Goal: Transaction & Acquisition: Obtain resource

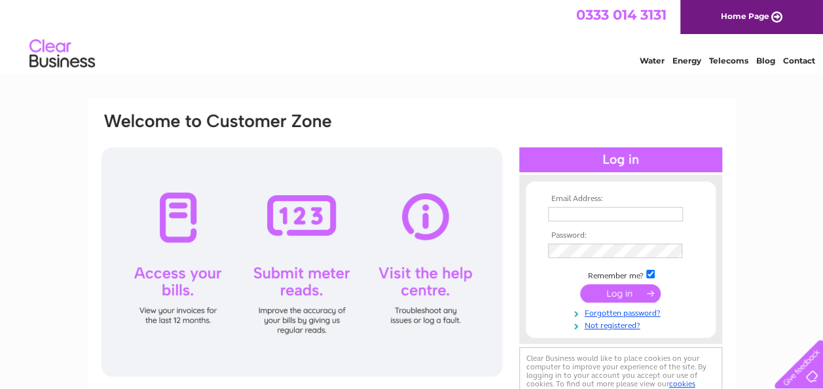
type input "[EMAIL_ADDRESS][PERSON_NAME][DOMAIN_NAME]"
click at [611, 291] on input "submit" at bounding box center [620, 293] width 81 height 18
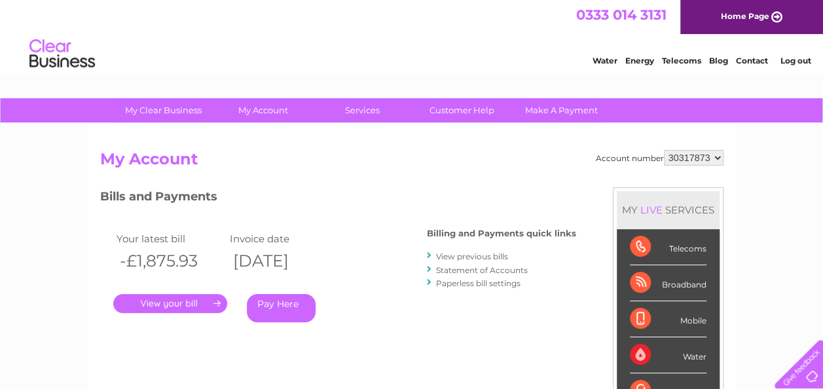
click at [171, 300] on link "." at bounding box center [170, 303] width 114 height 19
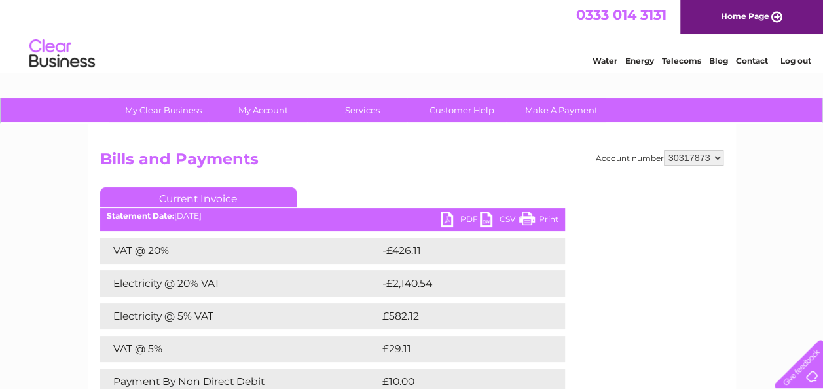
click at [454, 215] on link "PDF" at bounding box center [460, 220] width 39 height 19
click at [463, 217] on link "PDF" at bounding box center [460, 220] width 39 height 19
click at [466, 217] on link "PDF" at bounding box center [460, 220] width 39 height 19
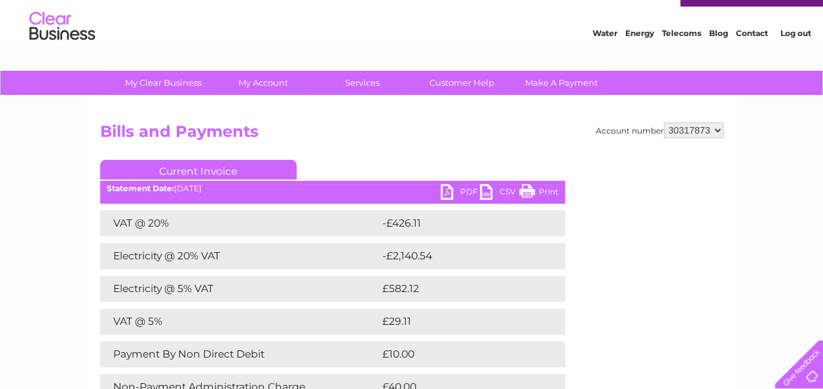
scroll to position [25, 0]
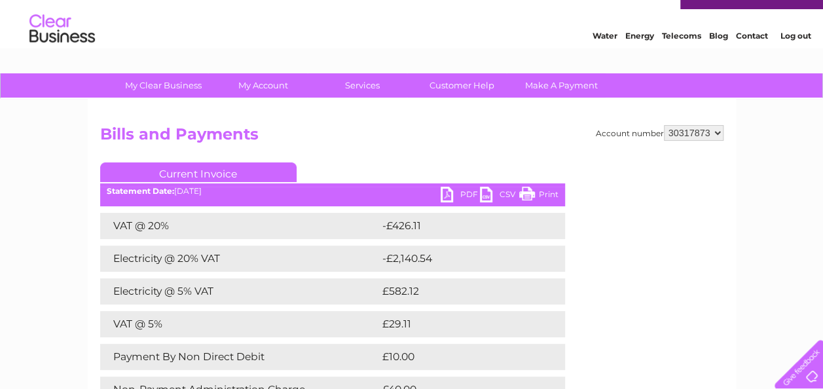
click at [460, 194] on link "PDF" at bounding box center [460, 196] width 39 height 19
click at [500, 190] on link "CSV" at bounding box center [499, 196] width 39 height 19
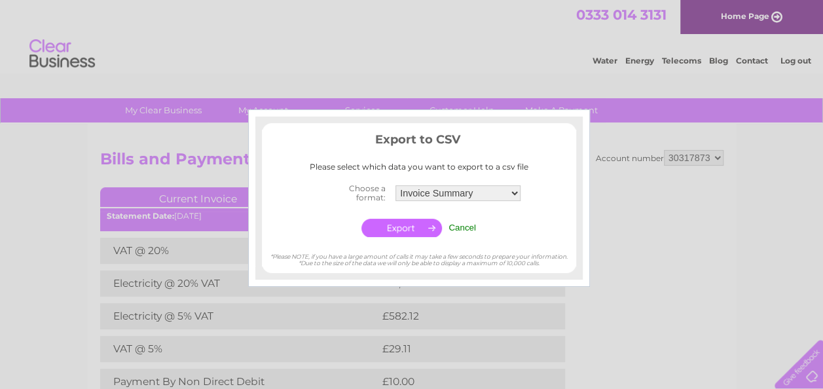
click at [458, 225] on input "Cancel" at bounding box center [461, 228] width 27 height 10
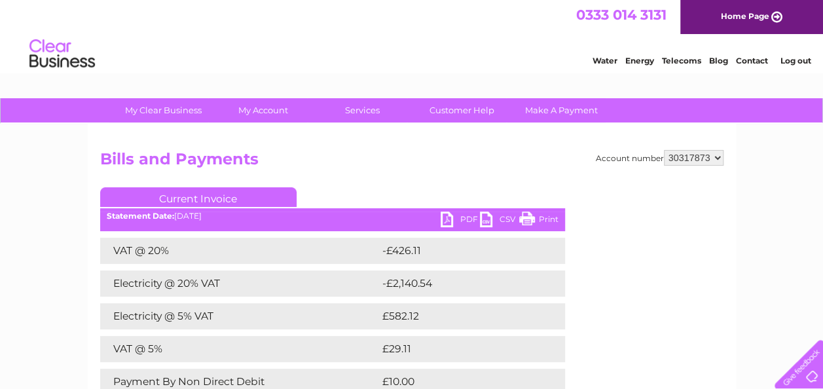
click at [465, 216] on link "PDF" at bounding box center [460, 220] width 39 height 19
click at [797, 63] on link "Log out" at bounding box center [795, 61] width 31 height 10
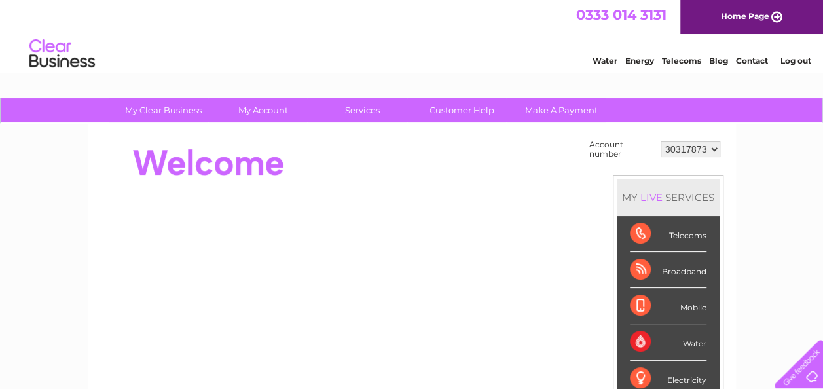
scroll to position [5, 0]
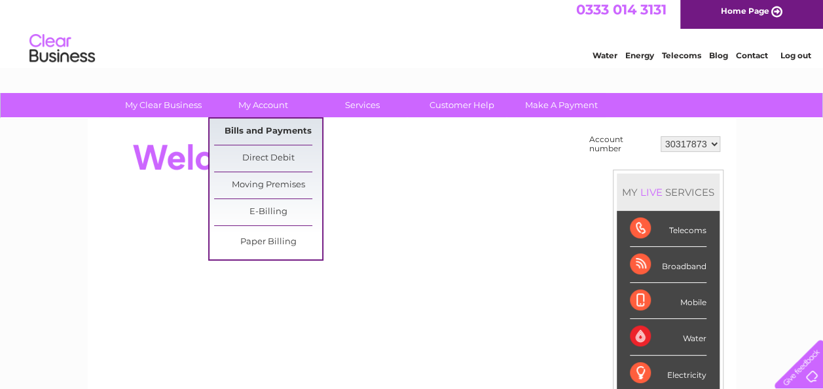
click at [262, 132] on link "Bills and Payments" at bounding box center [268, 131] width 108 height 26
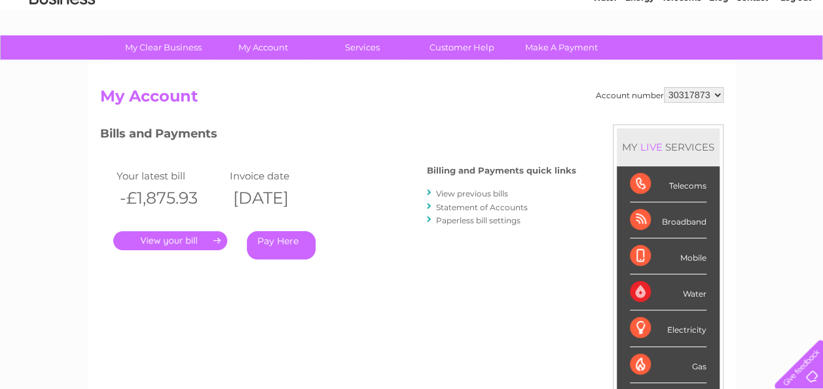
click at [200, 237] on link "." at bounding box center [170, 240] width 114 height 19
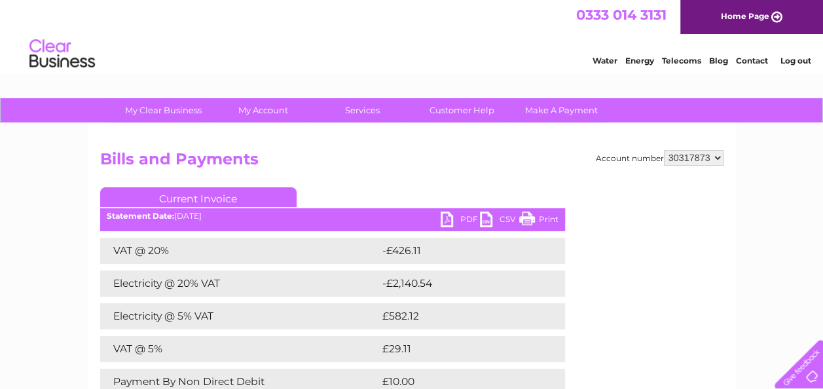
click at [457, 219] on link "PDF" at bounding box center [460, 220] width 39 height 19
click at [452, 213] on link "PDF" at bounding box center [460, 220] width 39 height 19
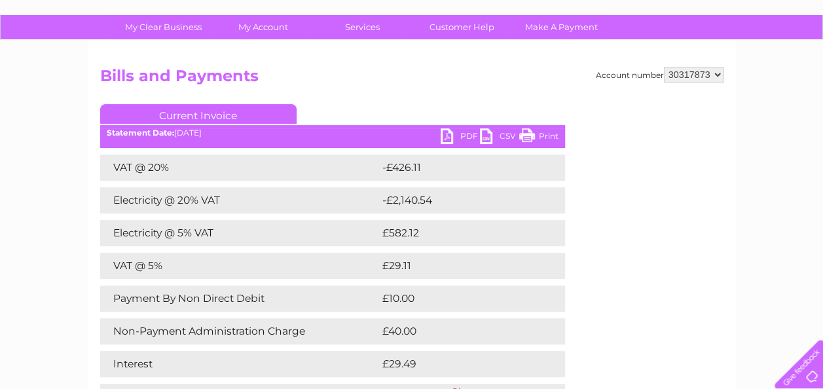
scroll to position [69, 0]
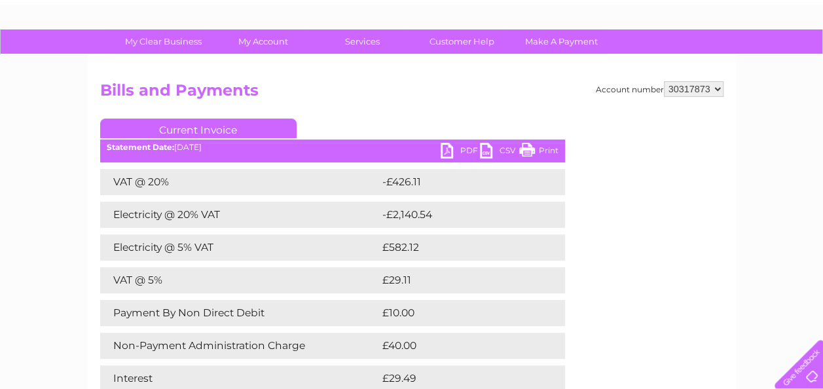
click at [723, 88] on div "Account number 30317873 Bills and Payments Current Invoice PDF CSV Print VAT @ …" at bounding box center [412, 258] width 648 height 406
click at [713, 89] on select "30317873" at bounding box center [694, 89] width 60 height 16
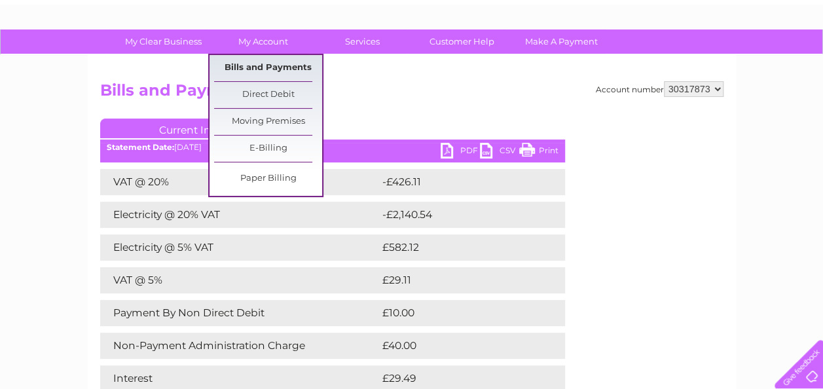
click at [289, 64] on link "Bills and Payments" at bounding box center [268, 68] width 108 height 26
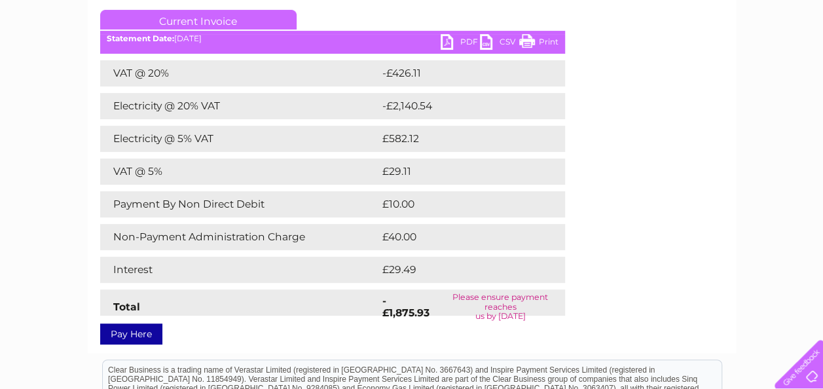
scroll to position [178, 0]
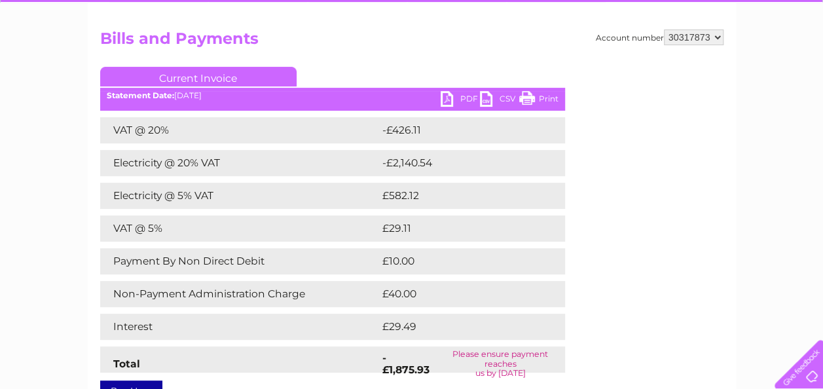
scroll to position [120, 0]
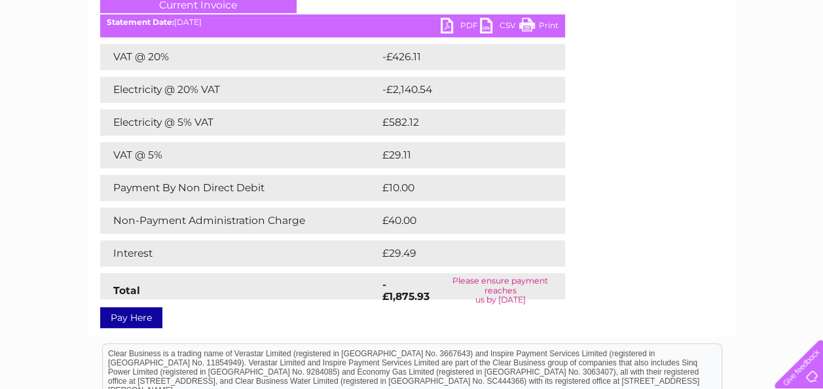
scroll to position [194, 0]
